Goal: Ask a question

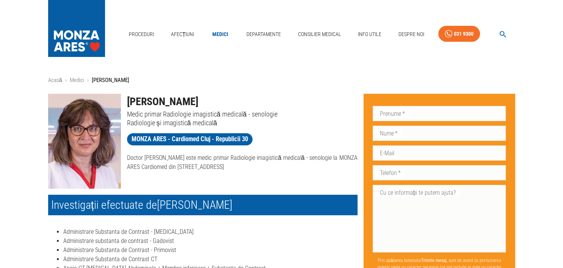
click at [80, 136] on img at bounding box center [84, 141] width 73 height 95
click at [264, 35] on link "Departamente" at bounding box center [263, 35] width 41 height 16
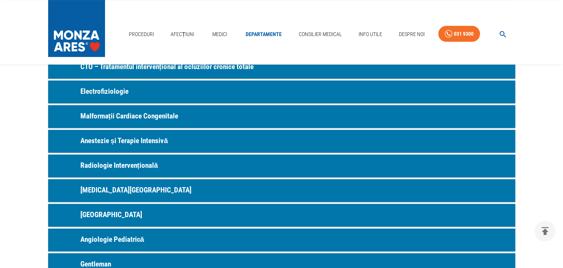
scroll to position [240, 0]
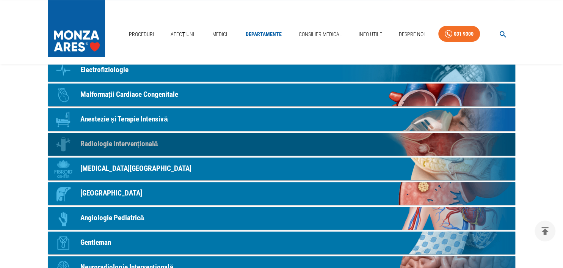
click at [96, 142] on p "Radiologie Intervențională" at bounding box center [119, 143] width 78 height 11
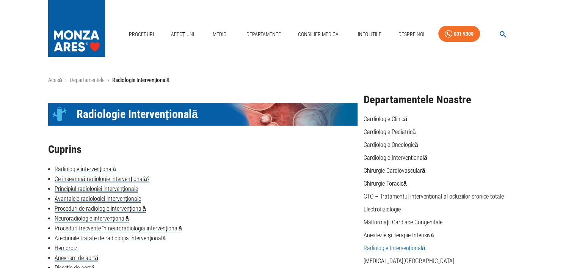
click at [387, 248] on link "Radiologie Intervențională" at bounding box center [394, 248] width 62 height 8
click at [413, 248] on link "Radiologie Intervențională" at bounding box center [394, 248] width 62 height 8
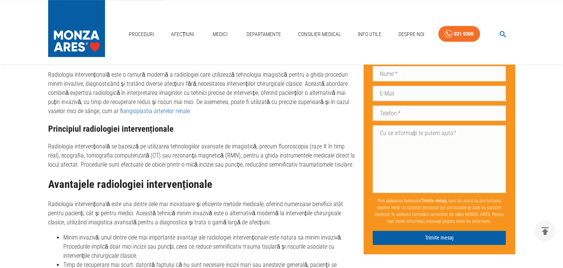
scroll to position [400, 0]
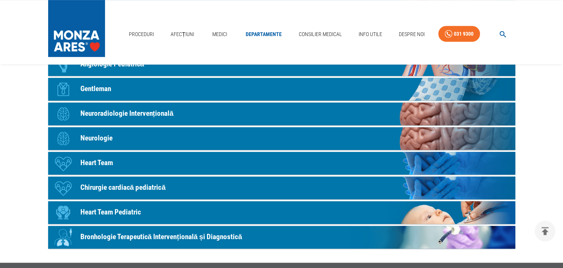
scroll to position [393, 0]
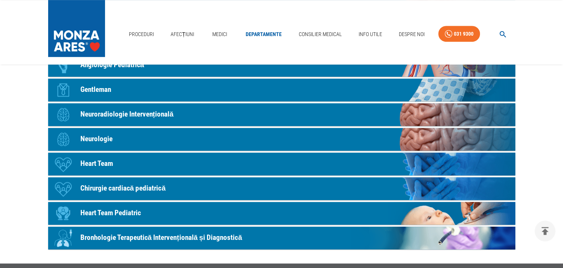
click at [96, 188] on p "Chirurgie cardiacă pediatrică" at bounding box center [122, 188] width 85 height 11
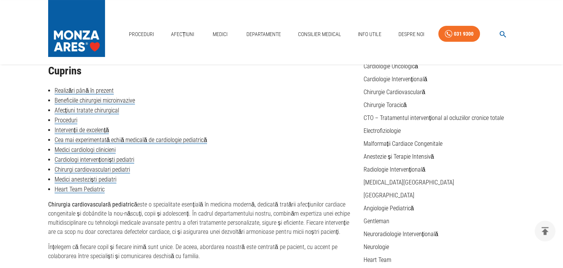
scroll to position [80, 0]
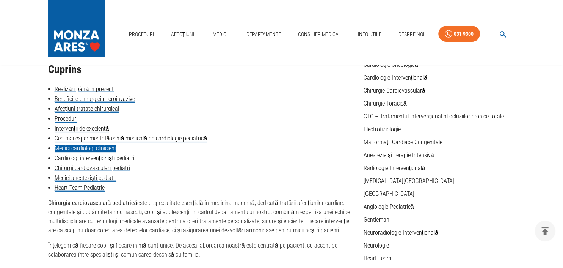
click at [66, 148] on link "Medici cardiologi clinicieni" at bounding box center [85, 148] width 61 height 8
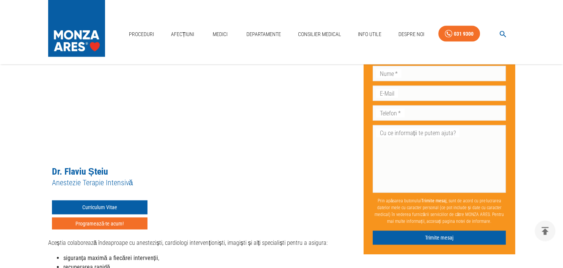
scroll to position [1560, 0]
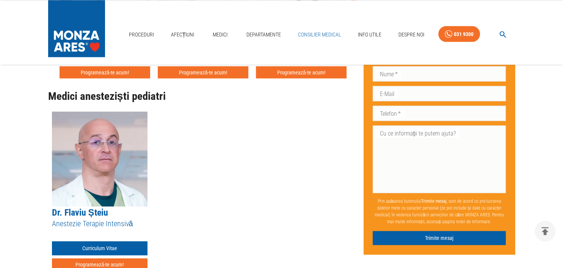
click at [321, 35] on link "Consilier Medical" at bounding box center [318, 35] width 49 height 16
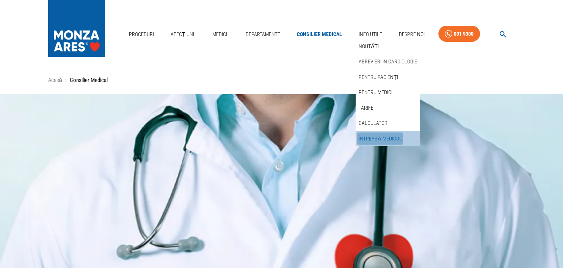
click at [369, 138] on link "Întreabă medicul" at bounding box center [380, 138] width 46 height 13
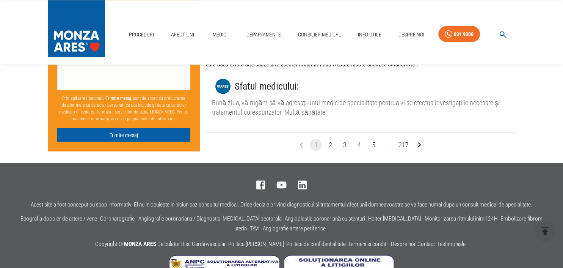
scroll to position [1520, 0]
